Goal: Task Accomplishment & Management: Manage account settings

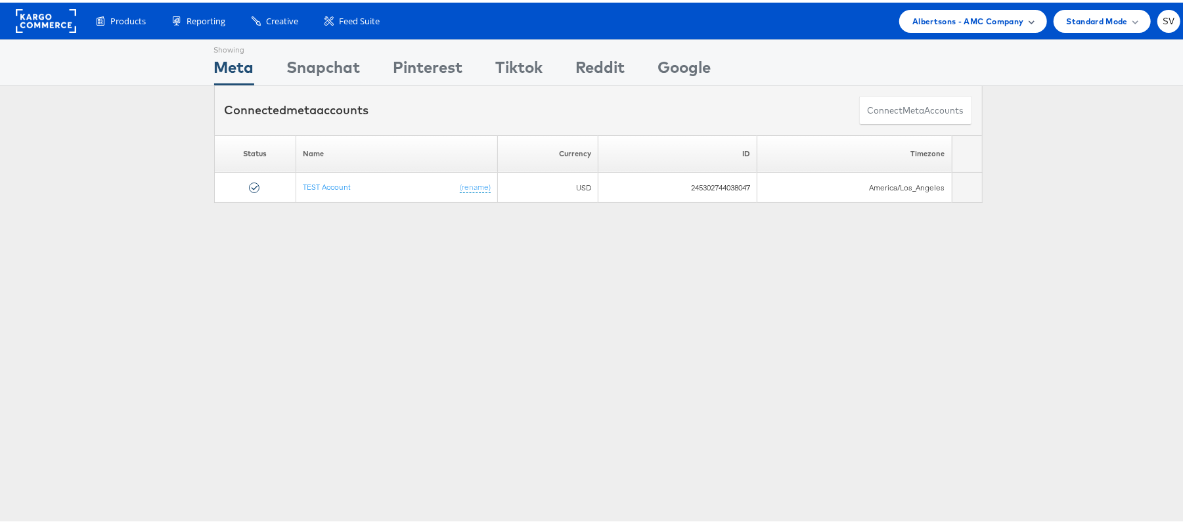
click at [977, 17] on span "Albertsons - AMC Company" at bounding box center [967, 19] width 111 height 14
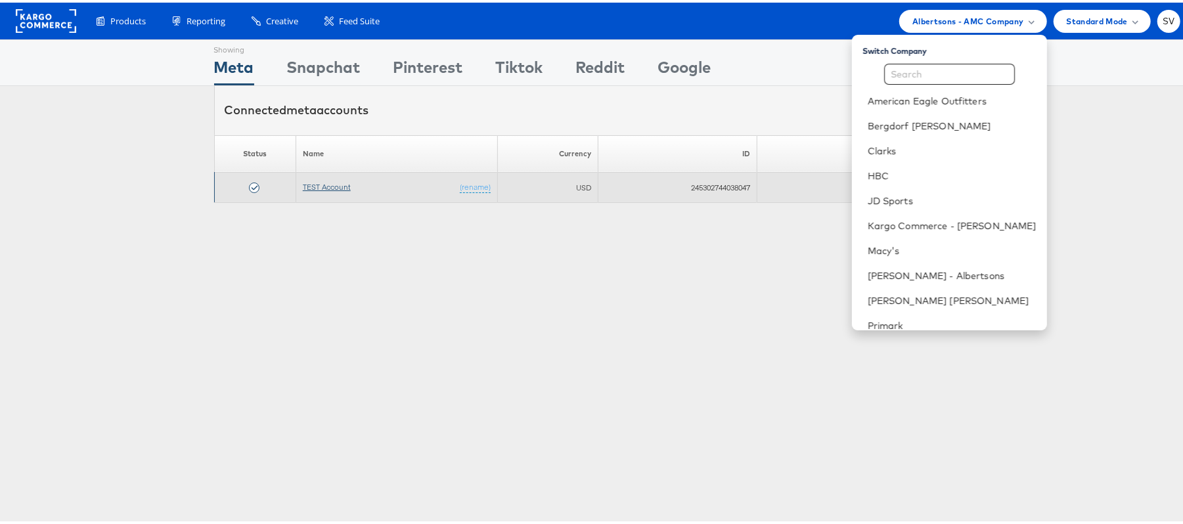
click at [334, 185] on link "TEST Account" at bounding box center [327, 184] width 48 height 10
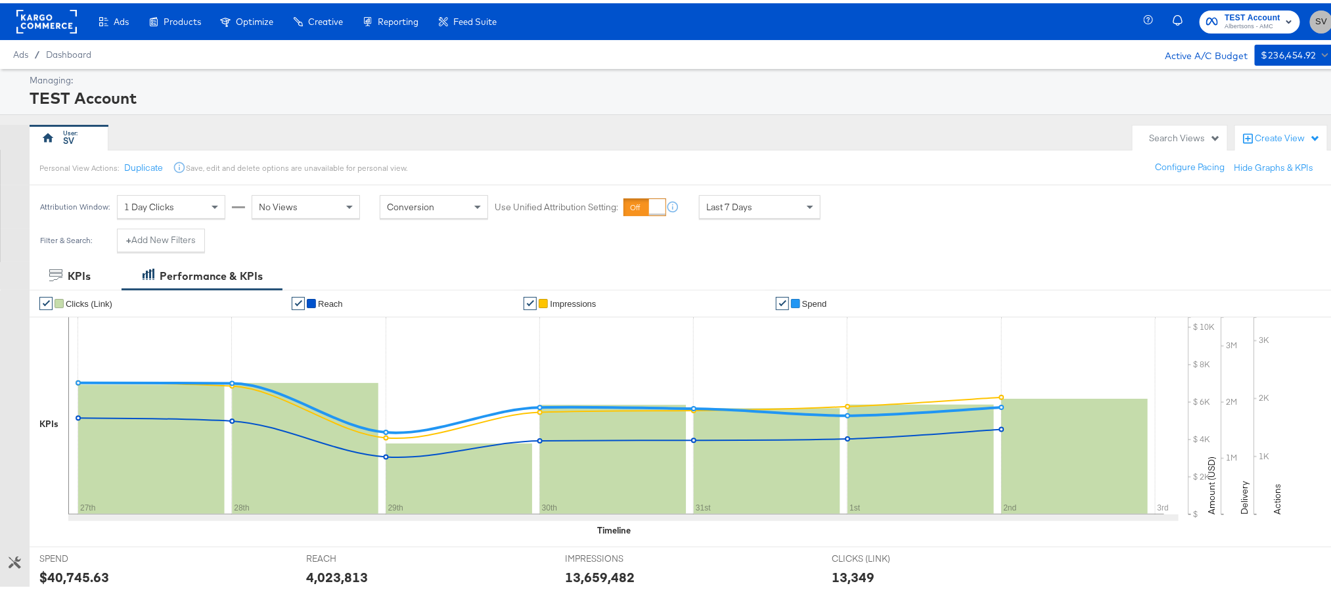
click at [1313, 22] on button "SV" at bounding box center [1321, 18] width 23 height 23
click at [1232, 130] on link "Logout" at bounding box center [1211, 132] width 50 height 24
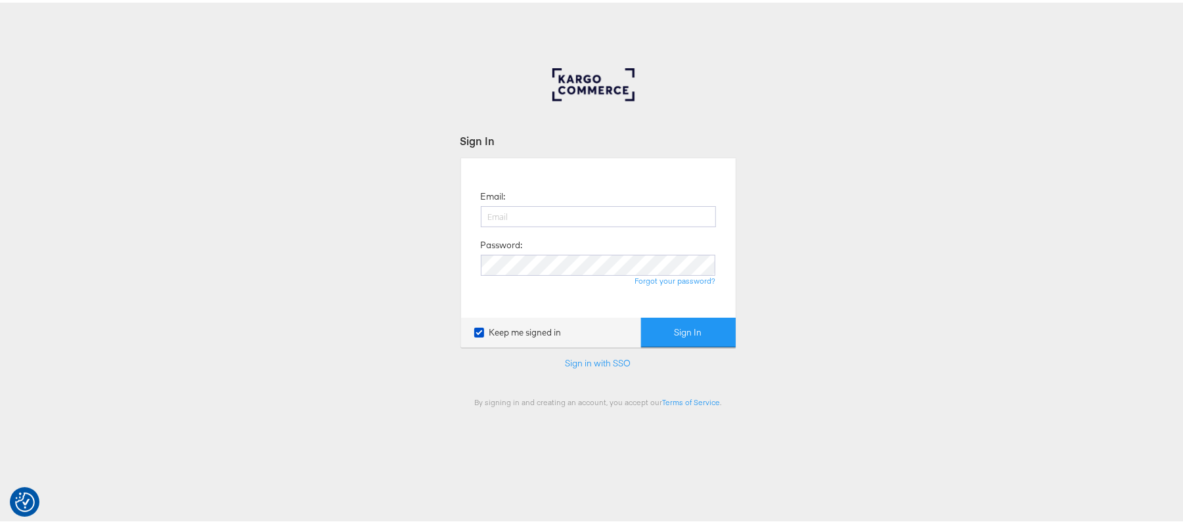
click at [501, 201] on div "Email: Password: Forgot your password?" at bounding box center [598, 236] width 255 height 140
click at [512, 205] on input "email" at bounding box center [598, 214] width 235 height 21
type input "sudheer.bheemunipalli@kargo.com"
click at [641, 315] on button "Sign In" at bounding box center [688, 330] width 95 height 30
